Goal: Communication & Community: Participate in discussion

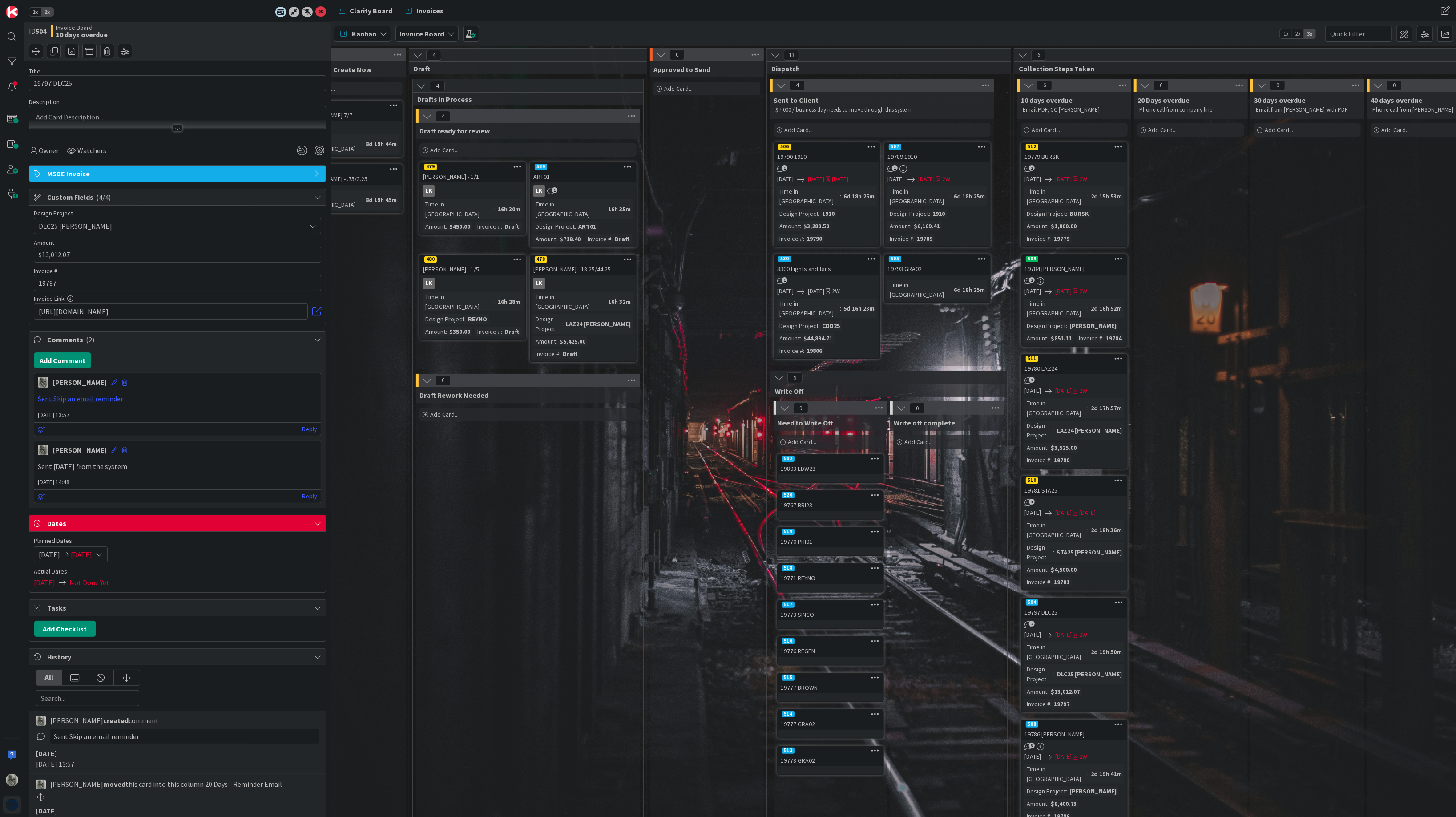
scroll to position [0, 172]
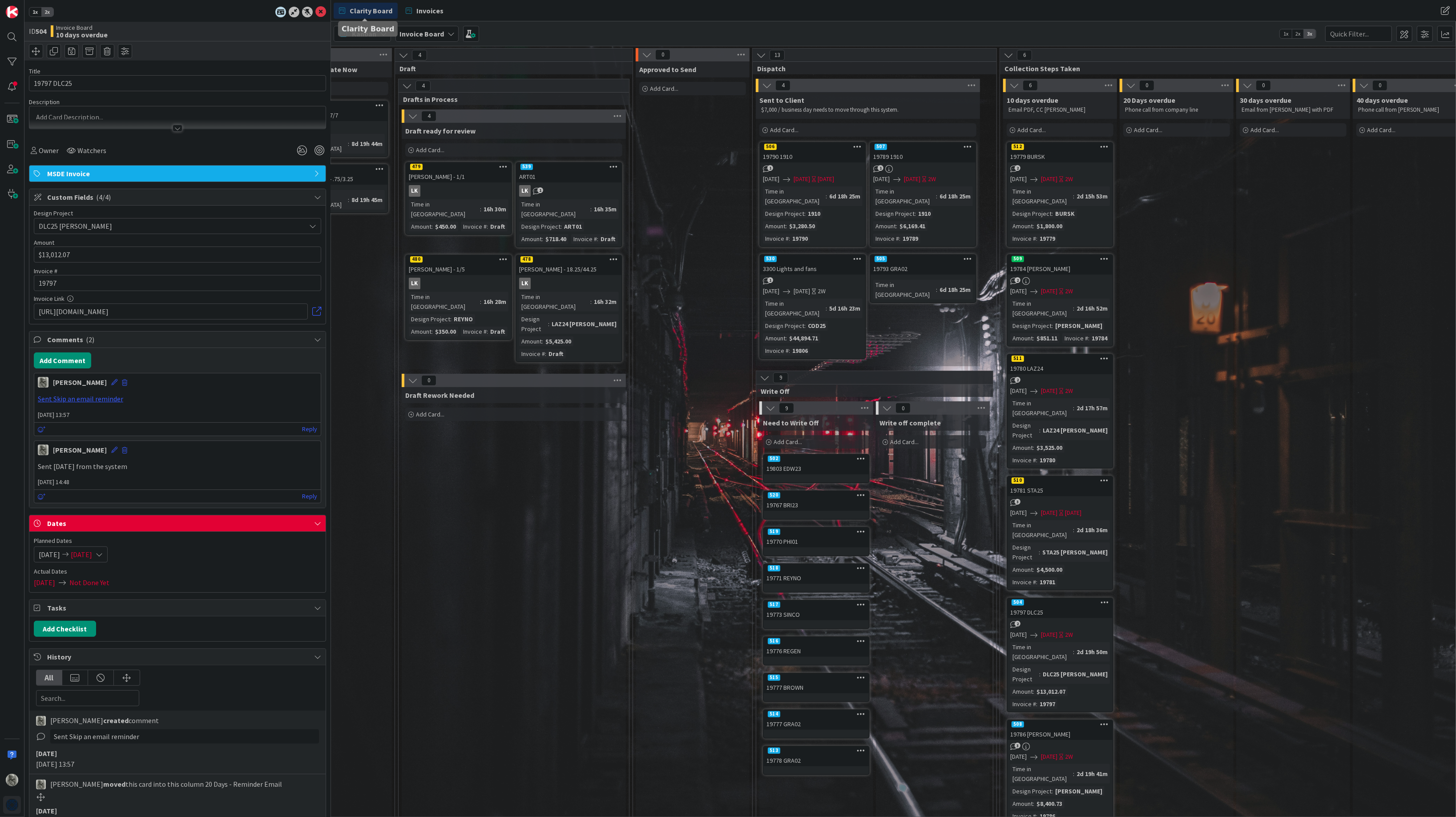
click at [370, 8] on span "Clarity Board" at bounding box center [371, 10] width 43 height 11
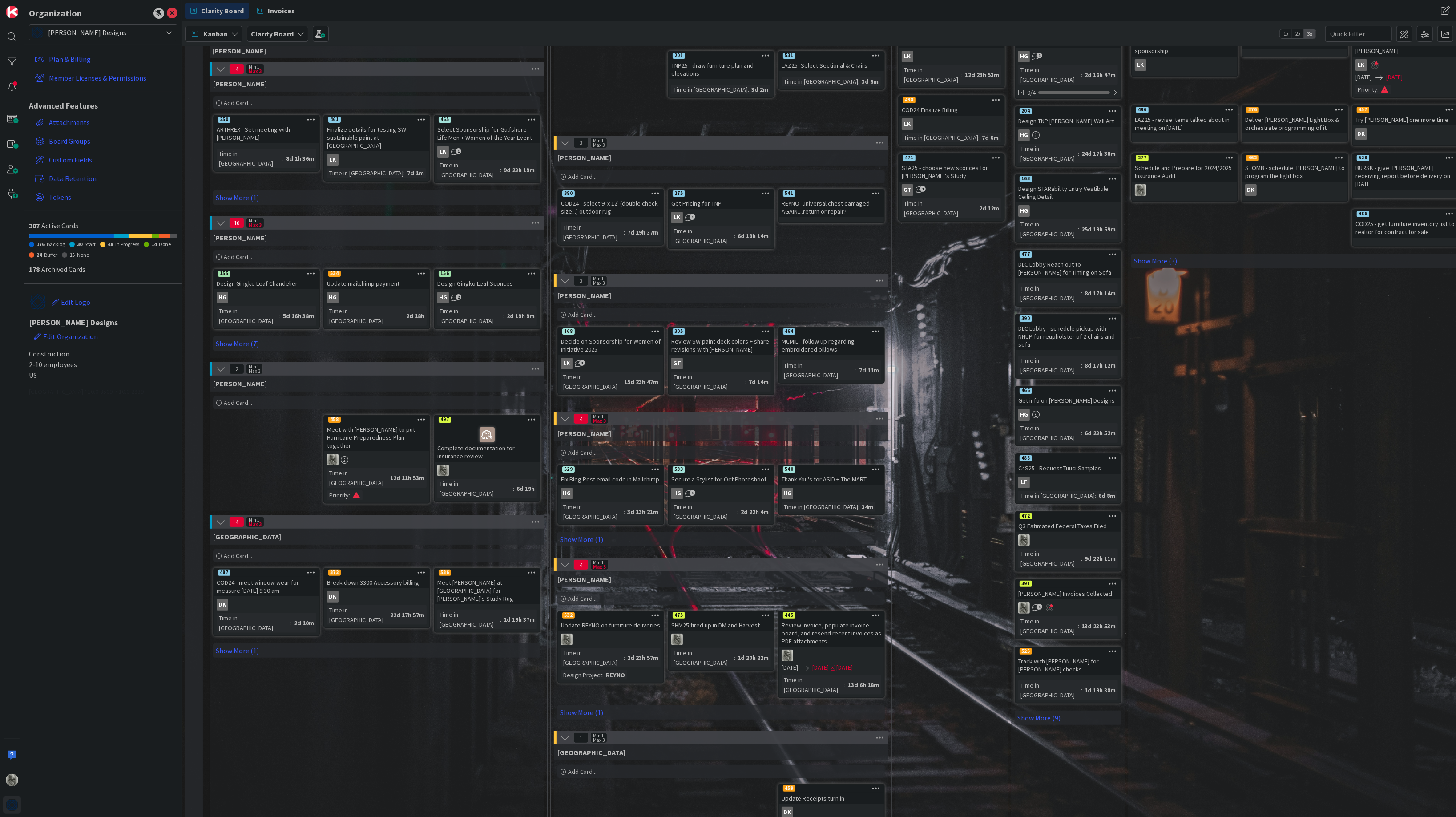
scroll to position [90, 1]
click at [606, 613] on div "532" at bounding box center [611, 617] width 105 height 8
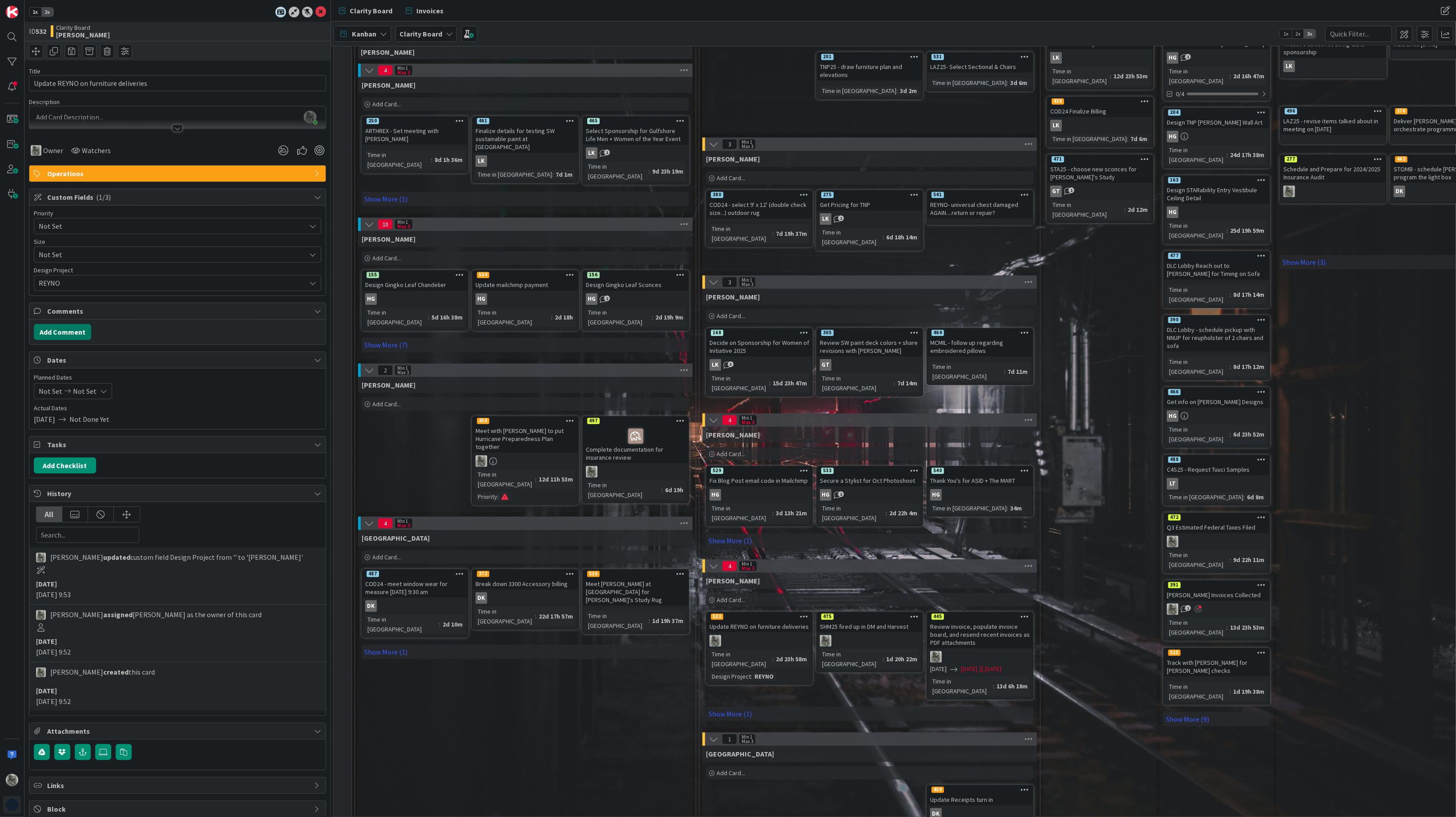
click at [71, 330] on button "Add Comment" at bounding box center [63, 332] width 58 height 16
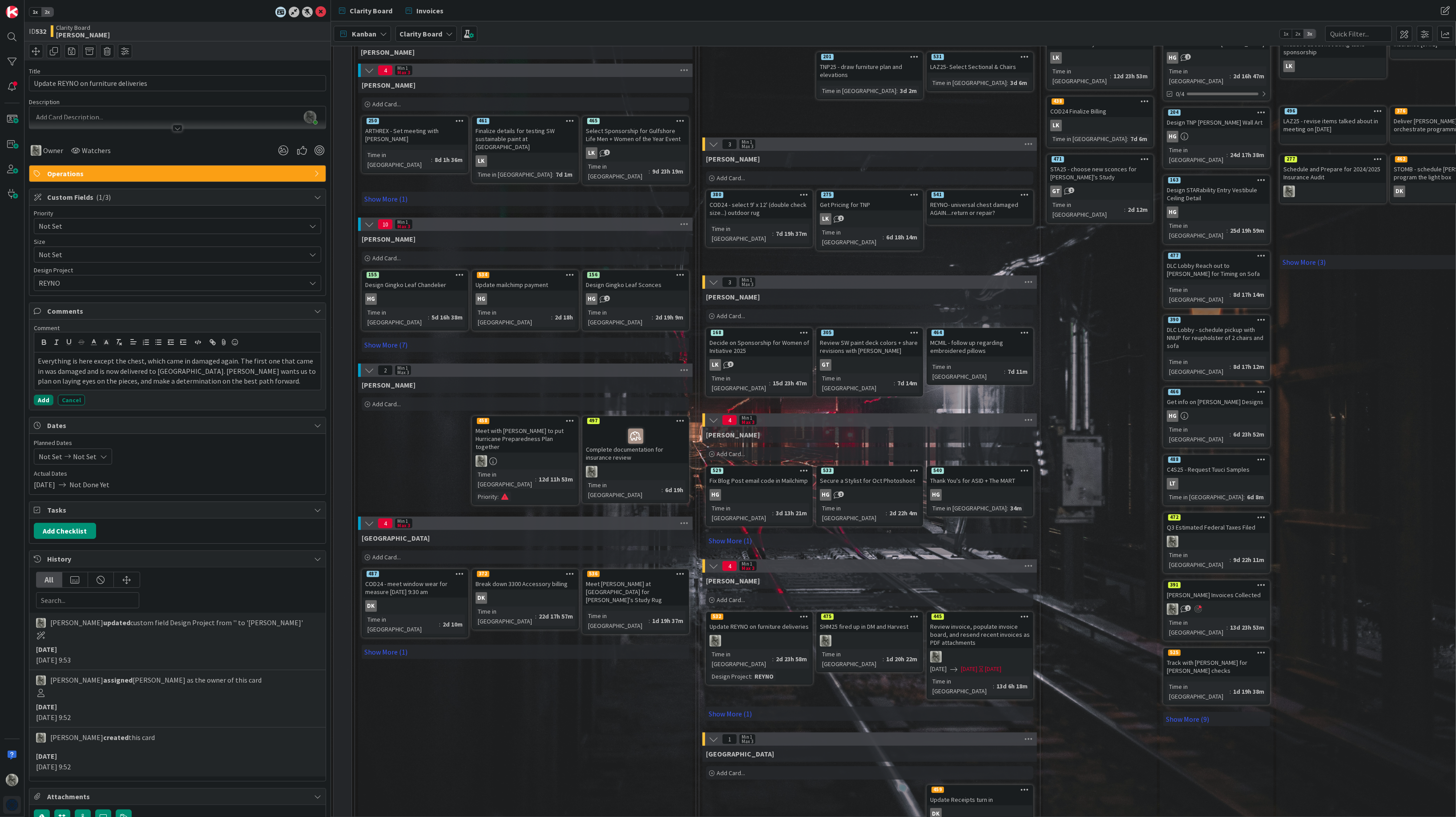
click at [45, 400] on button "Add" at bounding box center [44, 400] width 20 height 11
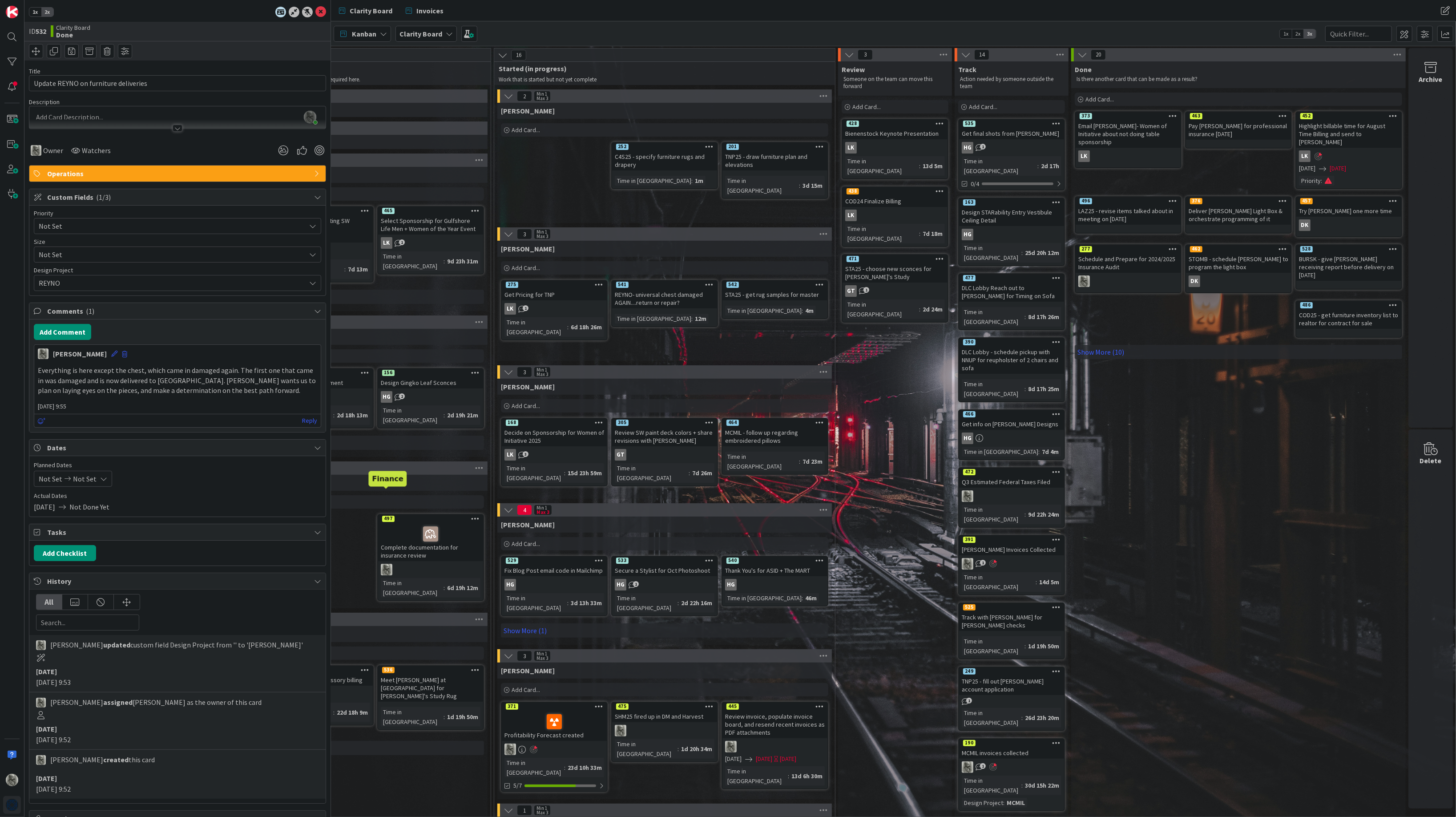
scroll to position [0, 206]
click at [427, 7] on span "Invoices" at bounding box center [430, 10] width 27 height 11
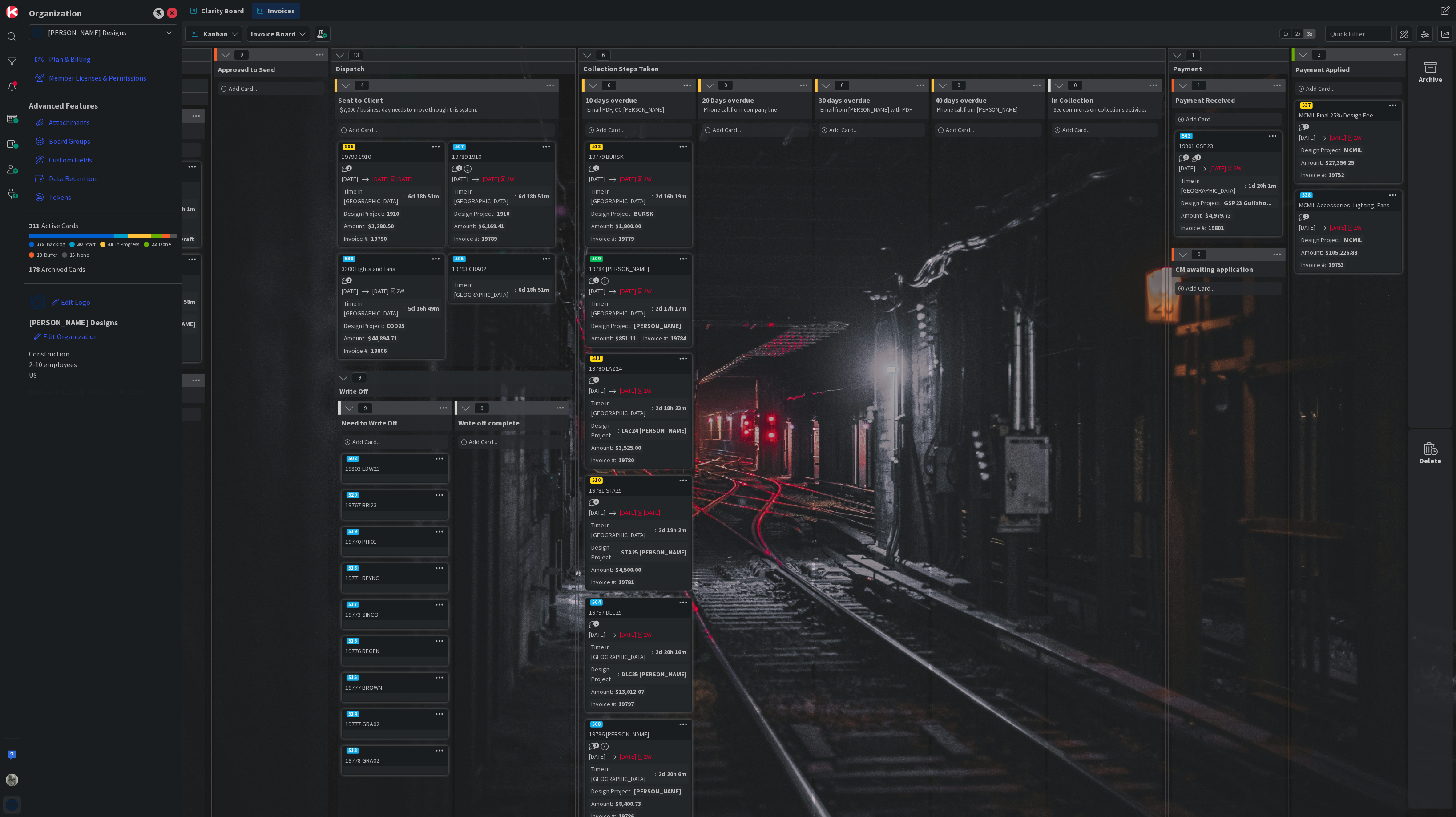
click at [687, 86] on icon at bounding box center [687, 85] width 11 height 14
click at [718, 154] on div "Reorder Cards" at bounding box center [737, 160] width 111 height 13
click at [740, 204] on span "Select a Custom Field..." at bounding box center [748, 197] width 80 height 12
click at [748, 257] on span "Design Project" at bounding box center [761, 252] width 84 height 14
click at [702, 224] on button "Reorder" at bounding box center [705, 218] width 38 height 16
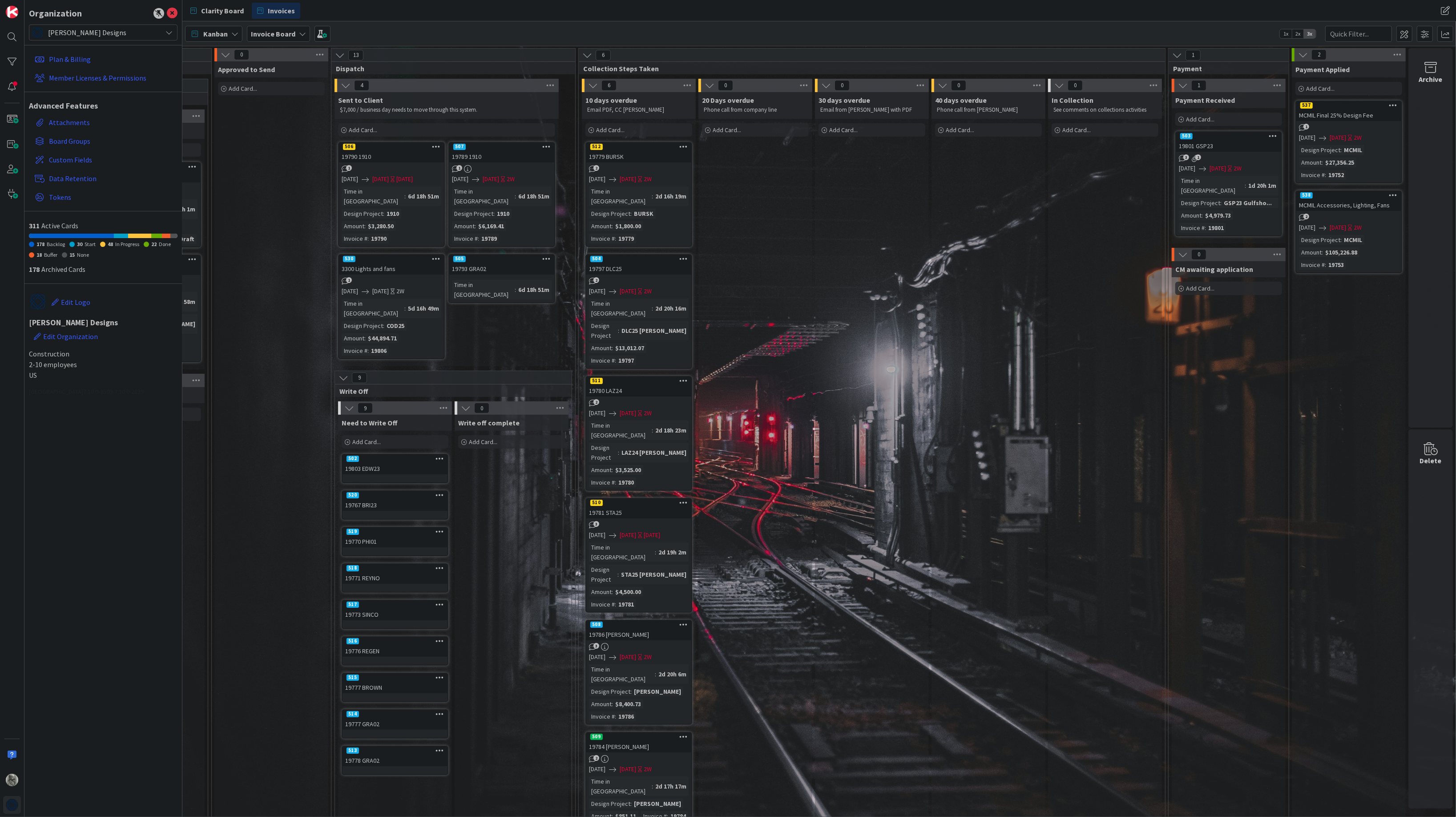
click at [668, 569] on div "STA25 [PERSON_NAME]" at bounding box center [654, 574] width 70 height 10
